Goal: Use online tool/utility

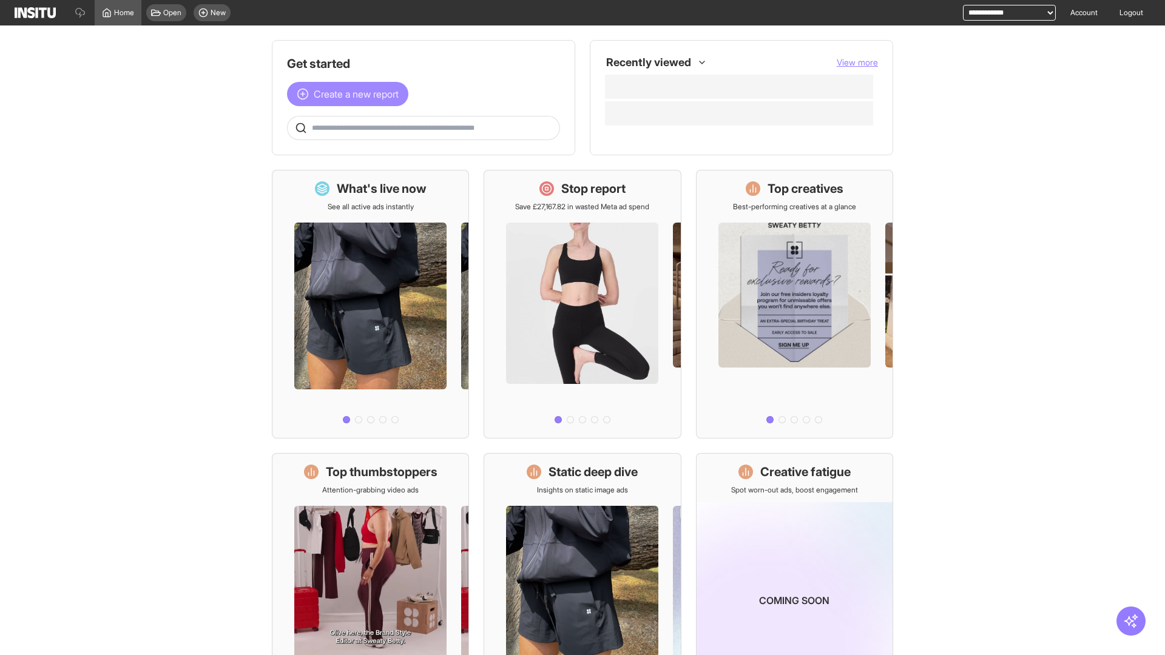
click at [351, 94] on span "Create a new report" at bounding box center [356, 94] width 85 height 15
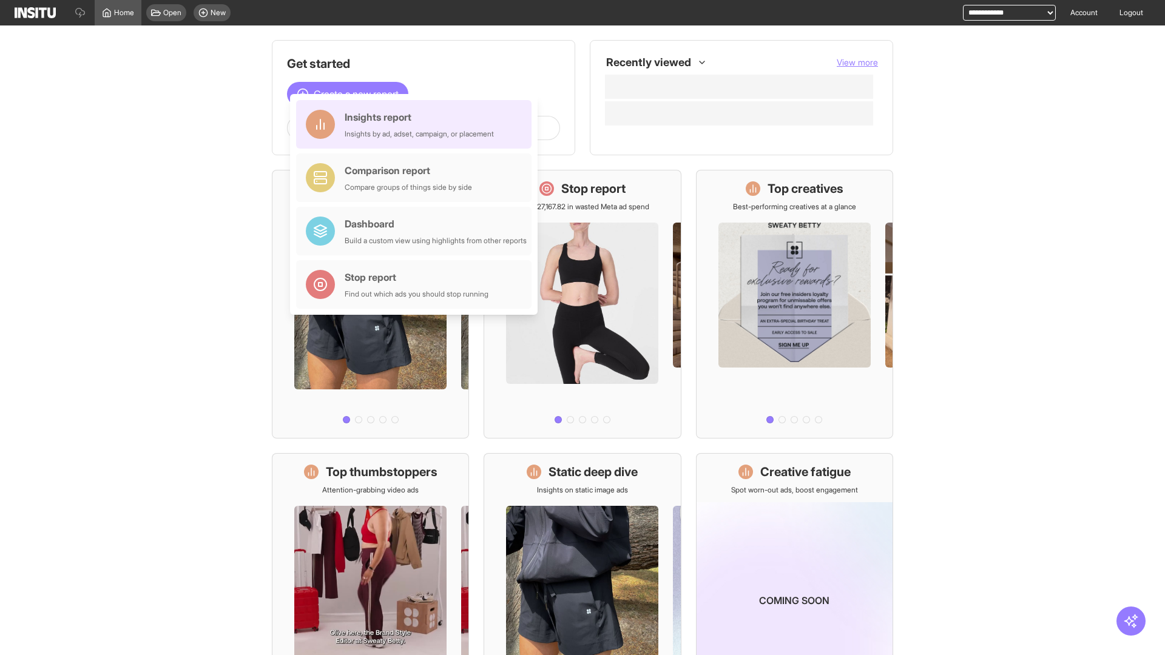
click at [417, 124] on div "Insights report Insights by ad, adset, campaign, or placement" at bounding box center [419, 124] width 149 height 29
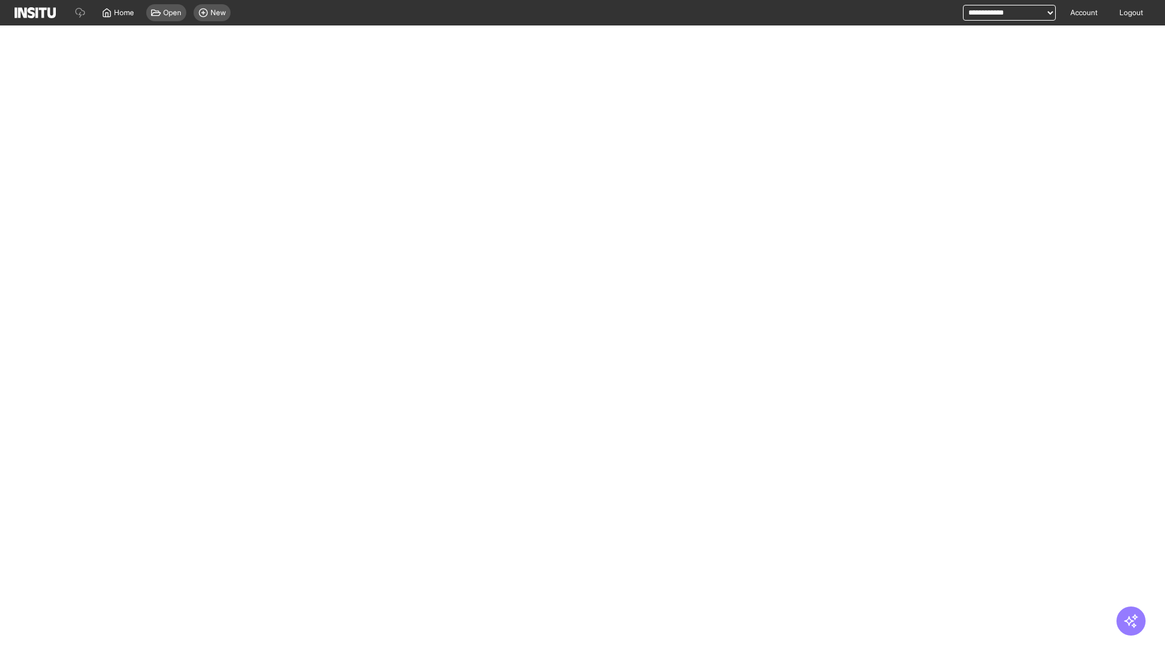
select select "**"
